Goal: Task Accomplishment & Management: Use online tool/utility

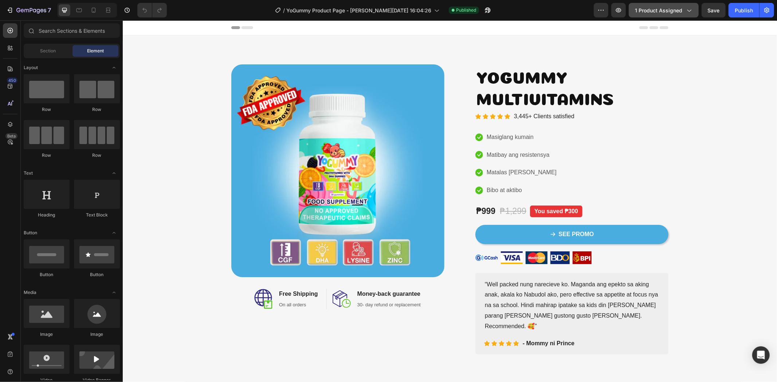
click at [658, 8] on span "1 product assigned" at bounding box center [658, 11] width 47 height 8
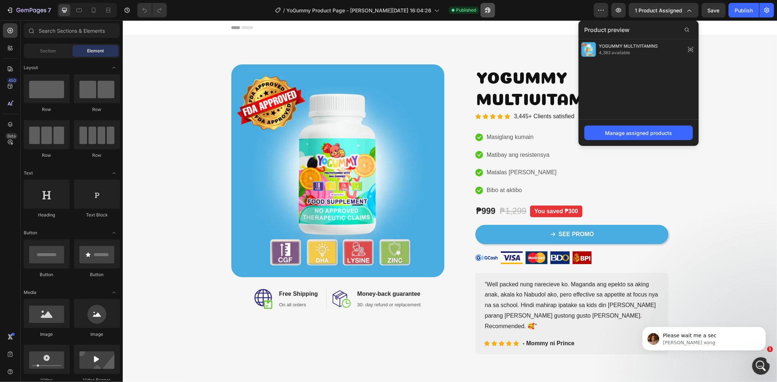
click at [484, 9] on icon "button" at bounding box center [487, 10] width 7 height 7
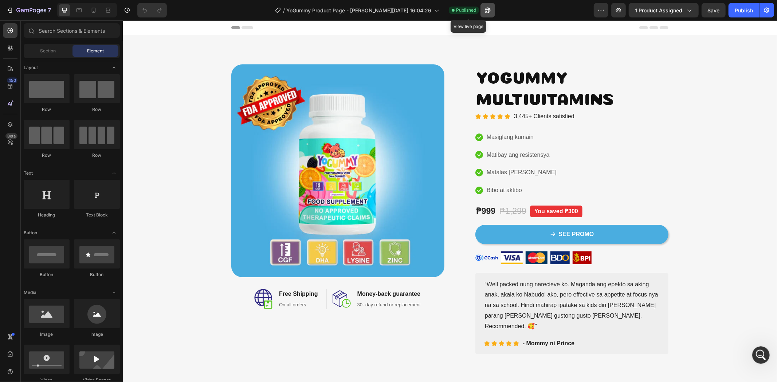
click at [480, 7] on button "button" at bounding box center [487, 10] width 15 height 15
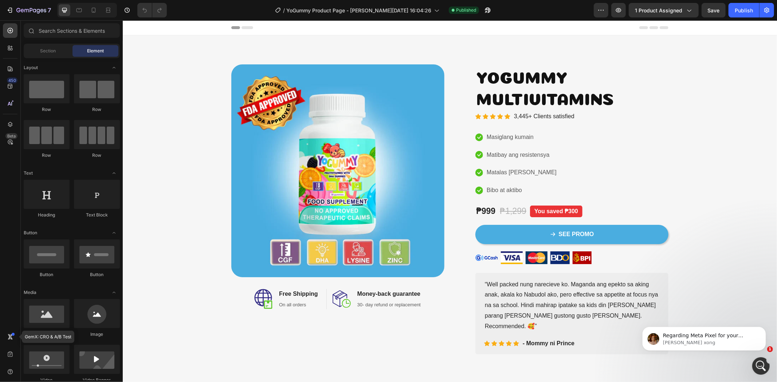
click at [13, 340] on icon at bounding box center [10, 337] width 7 height 7
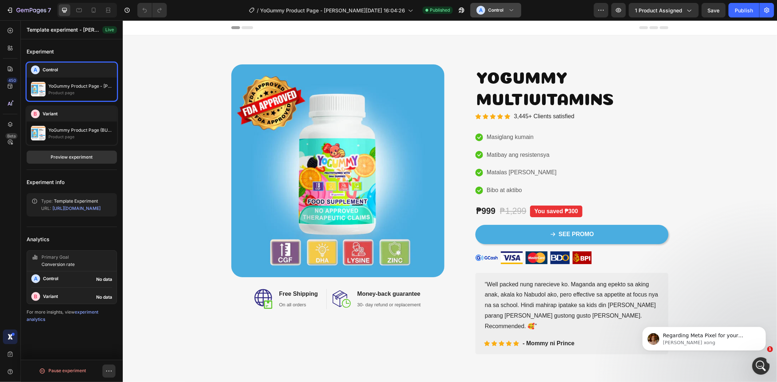
click at [480, 15] on button "A Control" at bounding box center [495, 10] width 51 height 15
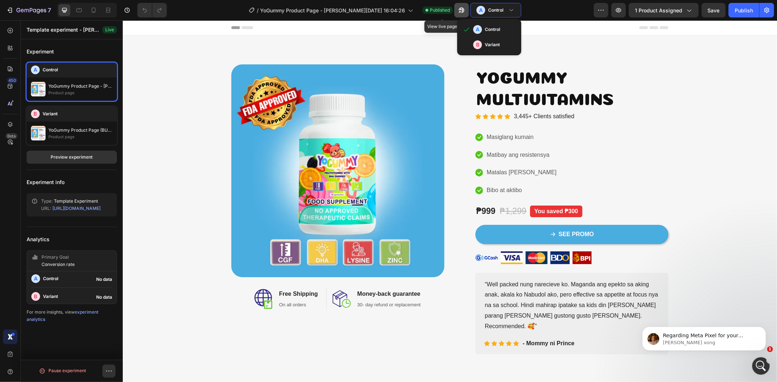
click at [459, 12] on icon "button" at bounding box center [460, 12] width 2 height 2
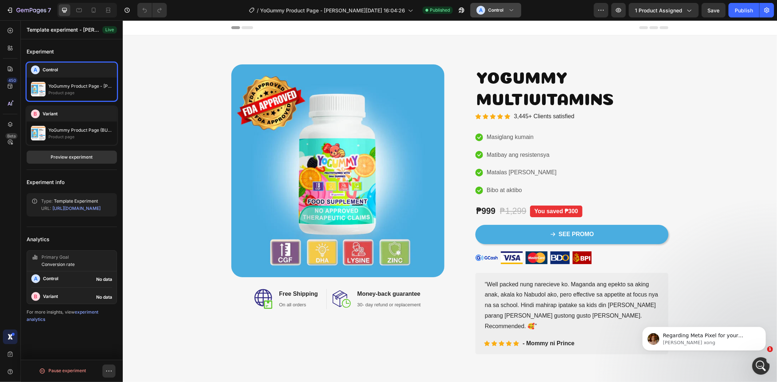
click at [488, 11] on h3 "Control" at bounding box center [495, 10] width 15 height 7
click at [476, 44] on p "B" at bounding box center [477, 44] width 3 height 7
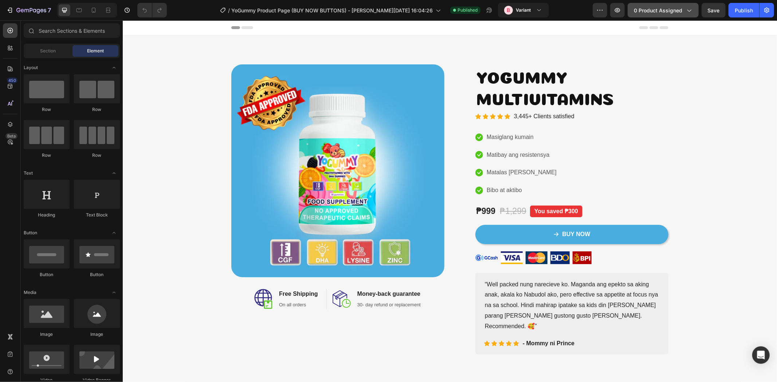
click at [680, 13] on span "0 product assigned" at bounding box center [658, 11] width 48 height 8
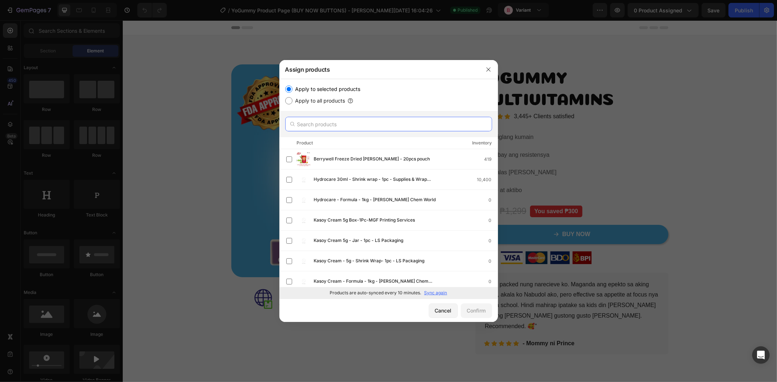
click at [352, 129] on input "text" at bounding box center [388, 124] width 207 height 15
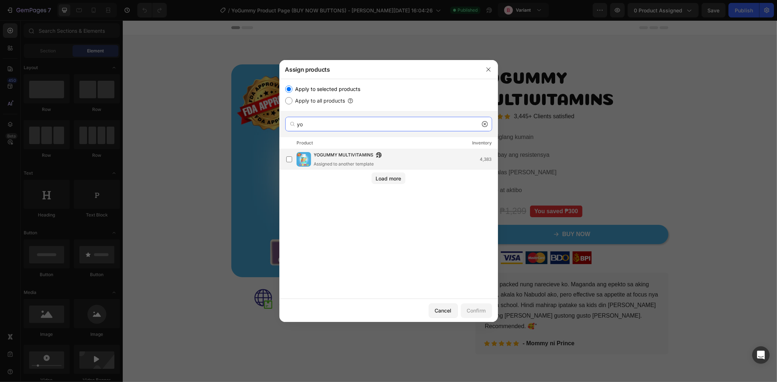
type input "yo"
click at [350, 159] on div "YOGUMMY MULTIVITAMINS Assigned to another template" at bounding box center [349, 159] width 71 height 16
click at [478, 311] on div "Confirm" at bounding box center [476, 311] width 19 height 8
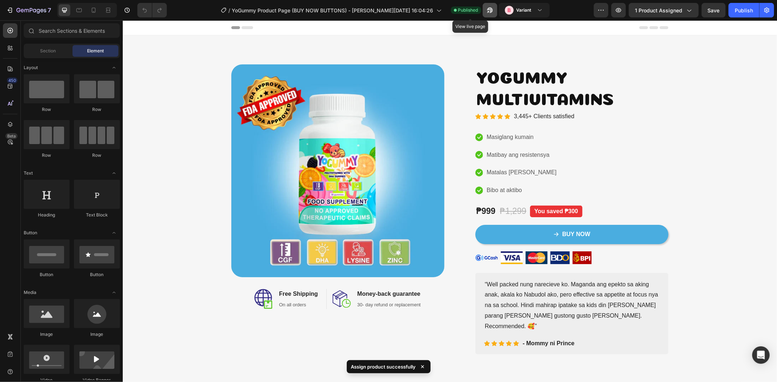
click at [482, 11] on button "button" at bounding box center [489, 10] width 15 height 15
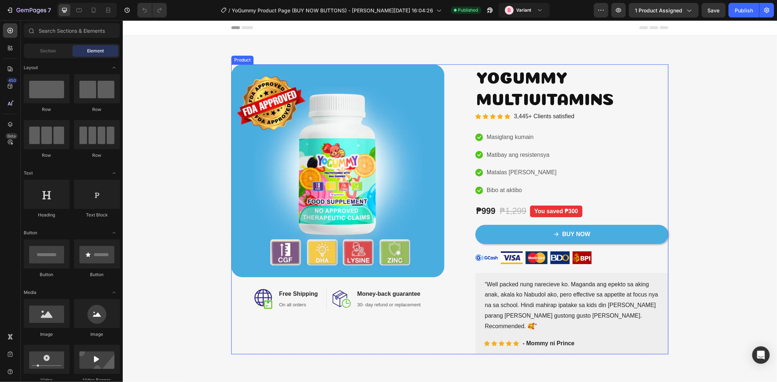
scroll to position [337, 0]
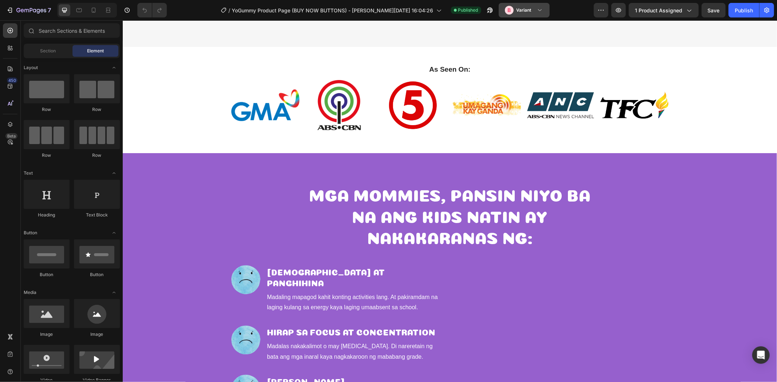
click at [516, 8] on h3 "Variant" at bounding box center [523, 10] width 15 height 7
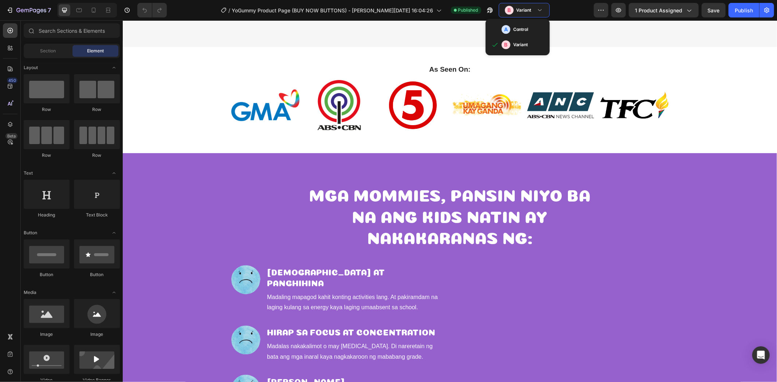
click at [501, 31] on div "A Control" at bounding box center [522, 29] width 42 height 9
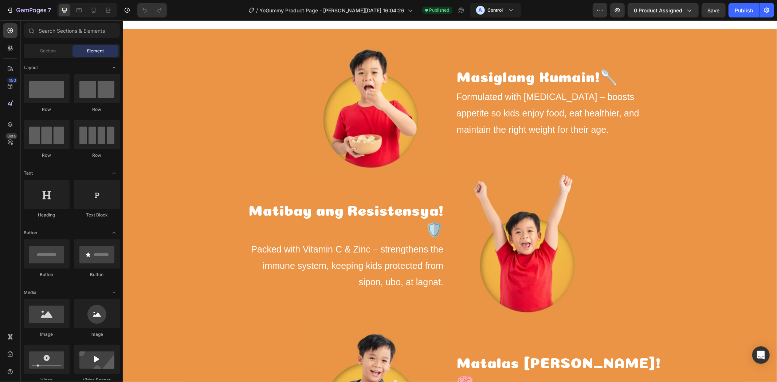
scroll to position [687, 0]
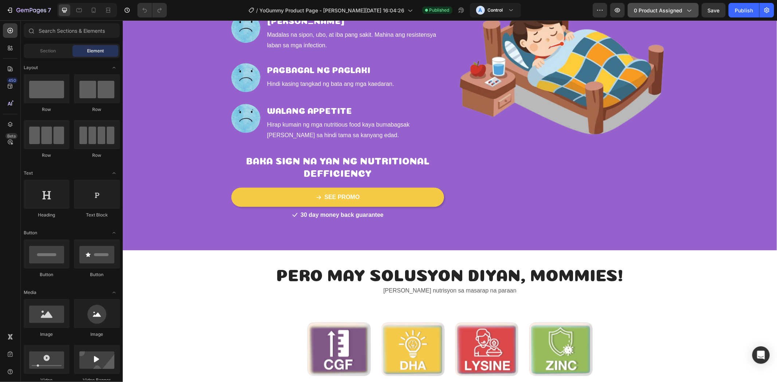
click at [660, 7] on span "0 product assigned" at bounding box center [658, 11] width 48 height 8
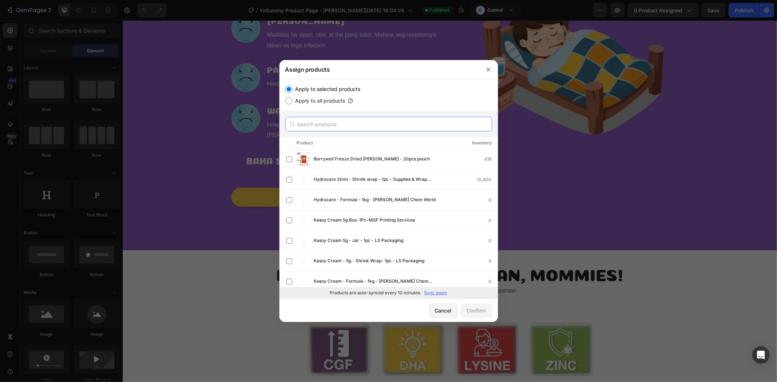
click at [395, 119] on input "text" at bounding box center [388, 124] width 207 height 15
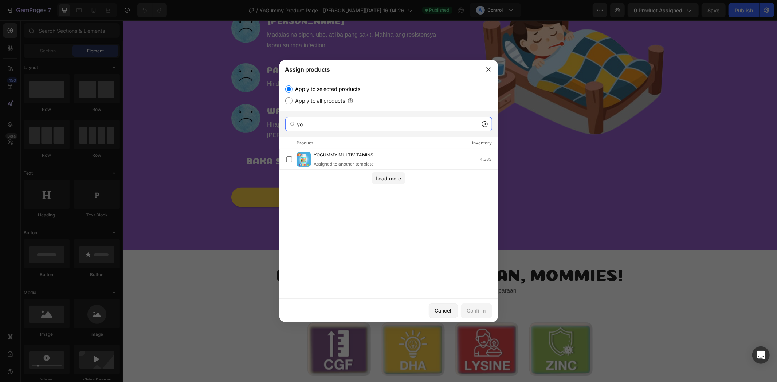
type input "yo"
click at [379, 147] on div "Product Inventory" at bounding box center [388, 143] width 218 height 12
click at [379, 148] on div "Product Inventory" at bounding box center [388, 143] width 218 height 12
click at [380, 151] on button "button" at bounding box center [378, 154] width 7 height 7
click at [320, 155] on span "YOGUMMY MULTIVITAMINS" at bounding box center [344, 155] width 60 height 8
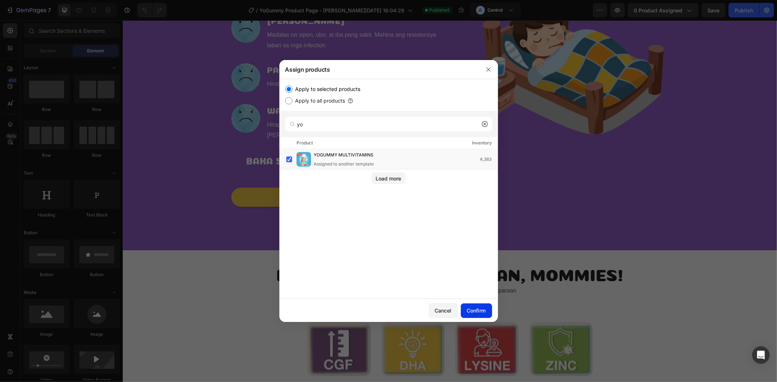
click at [479, 307] on div "Confirm" at bounding box center [476, 311] width 19 height 8
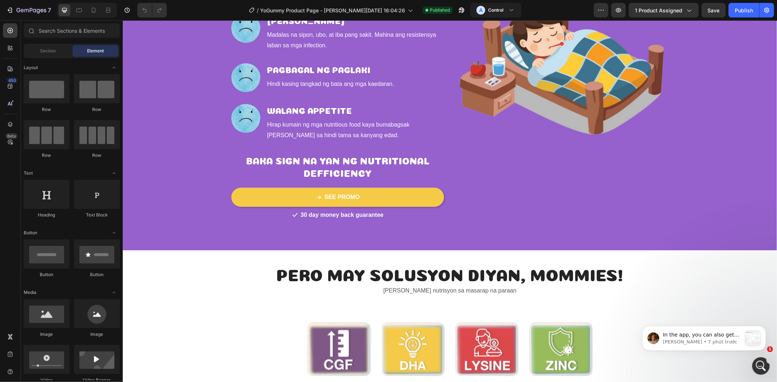
scroll to position [0, 0]
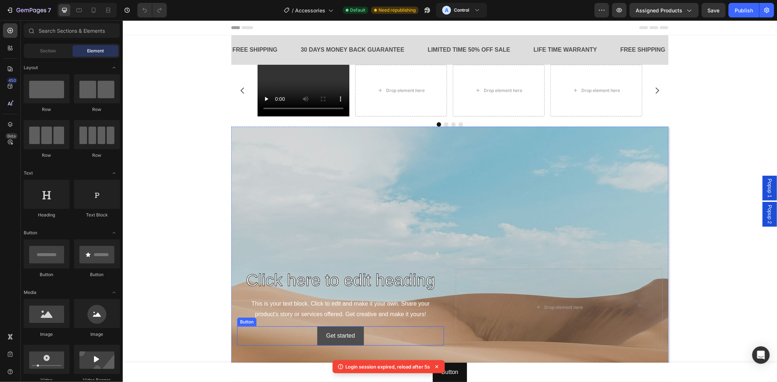
click at [350, 342] on button "Get started" at bounding box center [340, 335] width 46 height 19
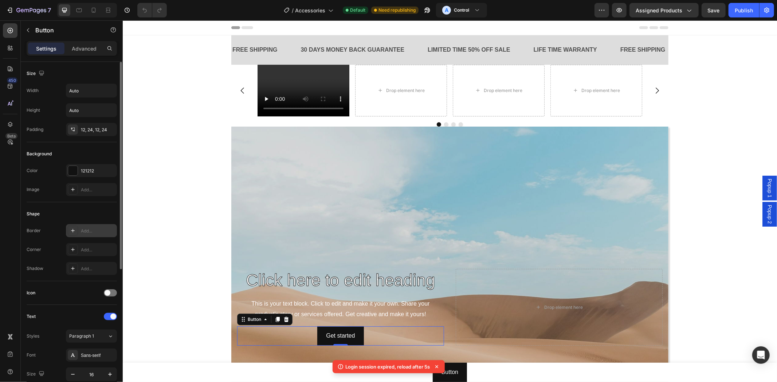
scroll to position [219, 0]
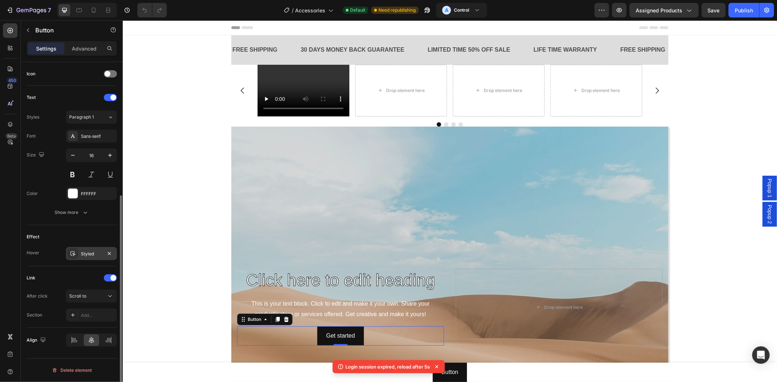
click at [93, 254] on div "Styled" at bounding box center [91, 254] width 21 height 7
